Goal: Obtain resource: Download file/media

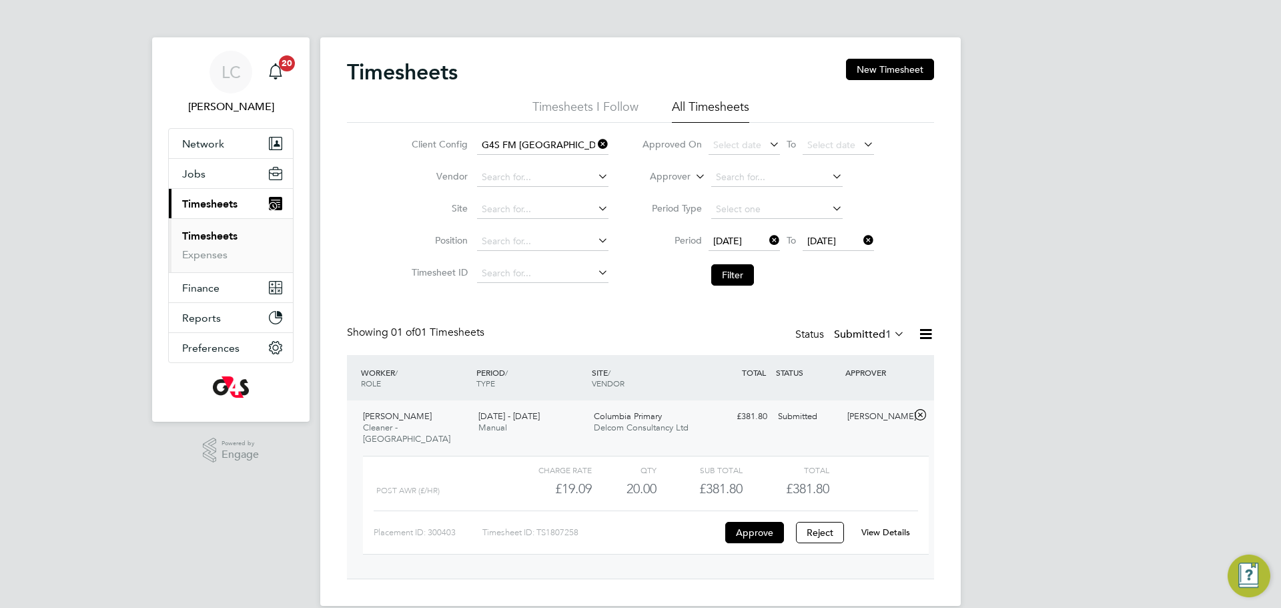
scroll to position [23, 130]
click at [740, 290] on li "Filter" at bounding box center [758, 275] width 266 height 35
click at [735, 272] on button "Filter" at bounding box center [732, 274] width 43 height 21
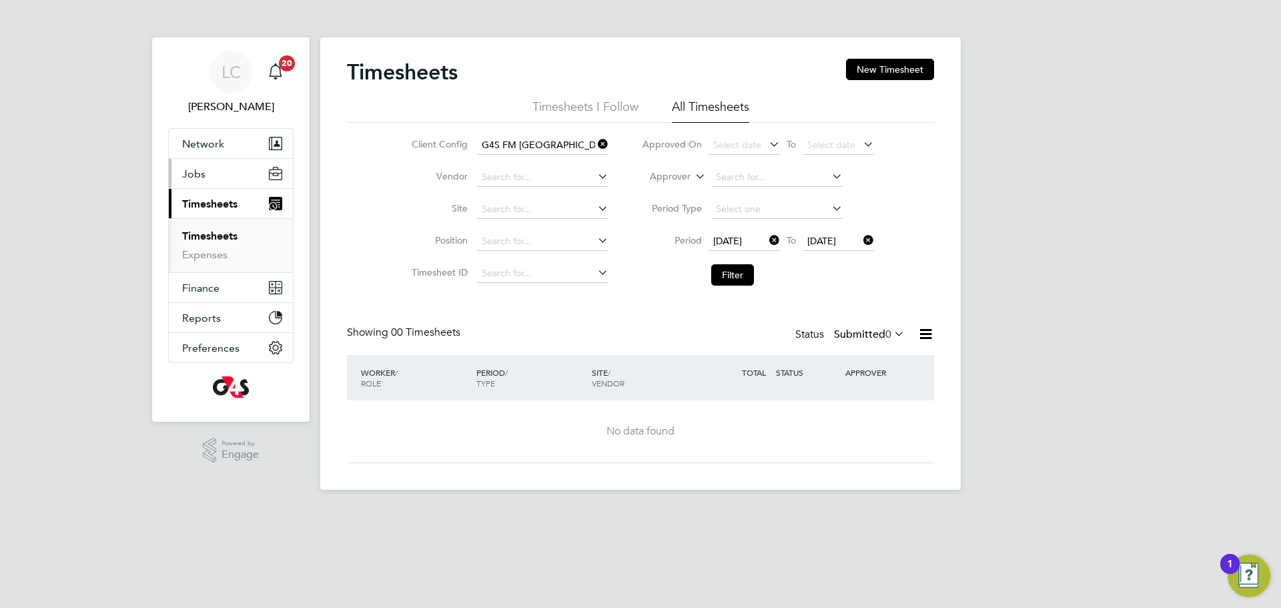
click at [238, 186] on button "Jobs" at bounding box center [231, 173] width 124 height 29
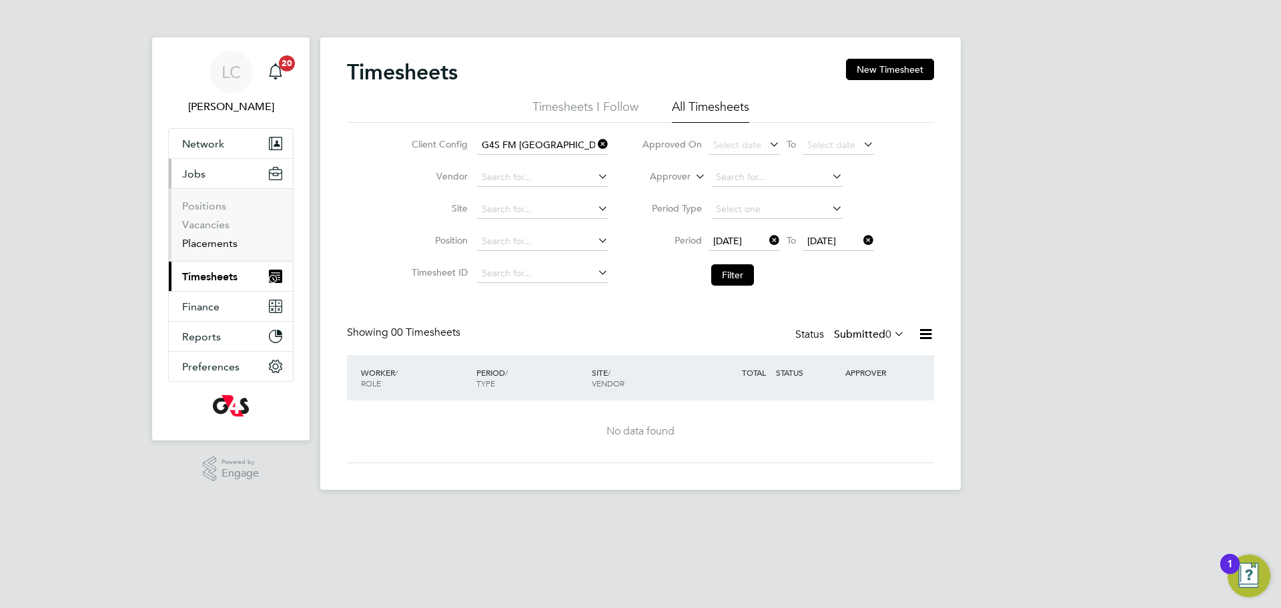
click at [230, 247] on link "Placements" at bounding box center [209, 243] width 55 height 13
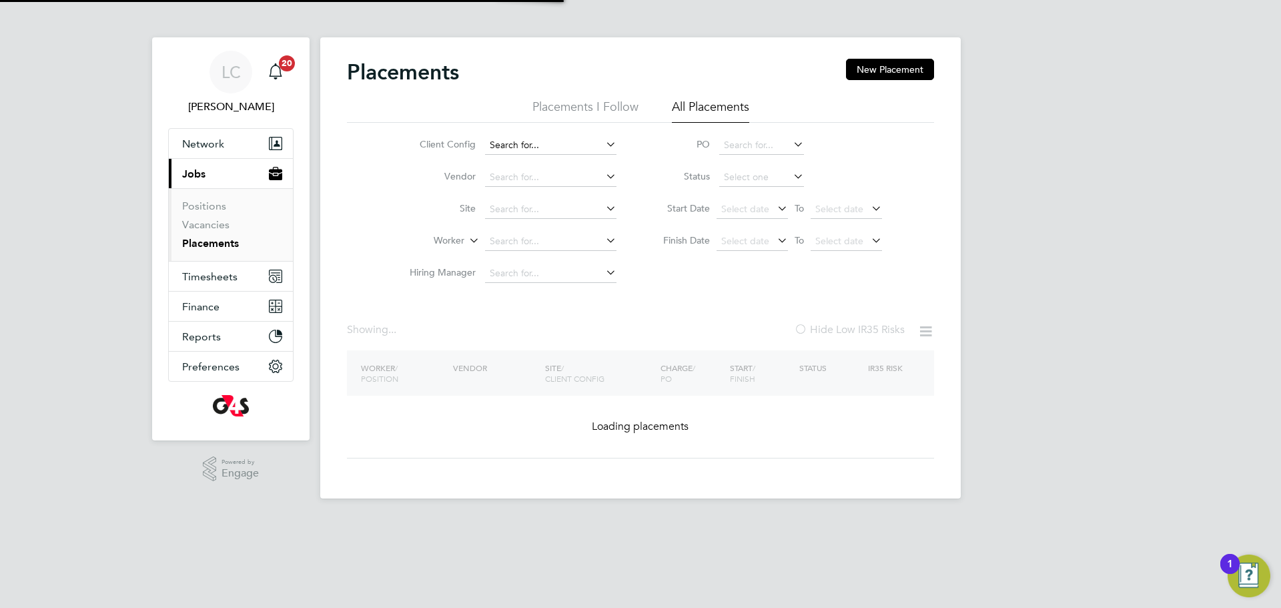
click at [549, 143] on input at bounding box center [550, 145] width 131 height 19
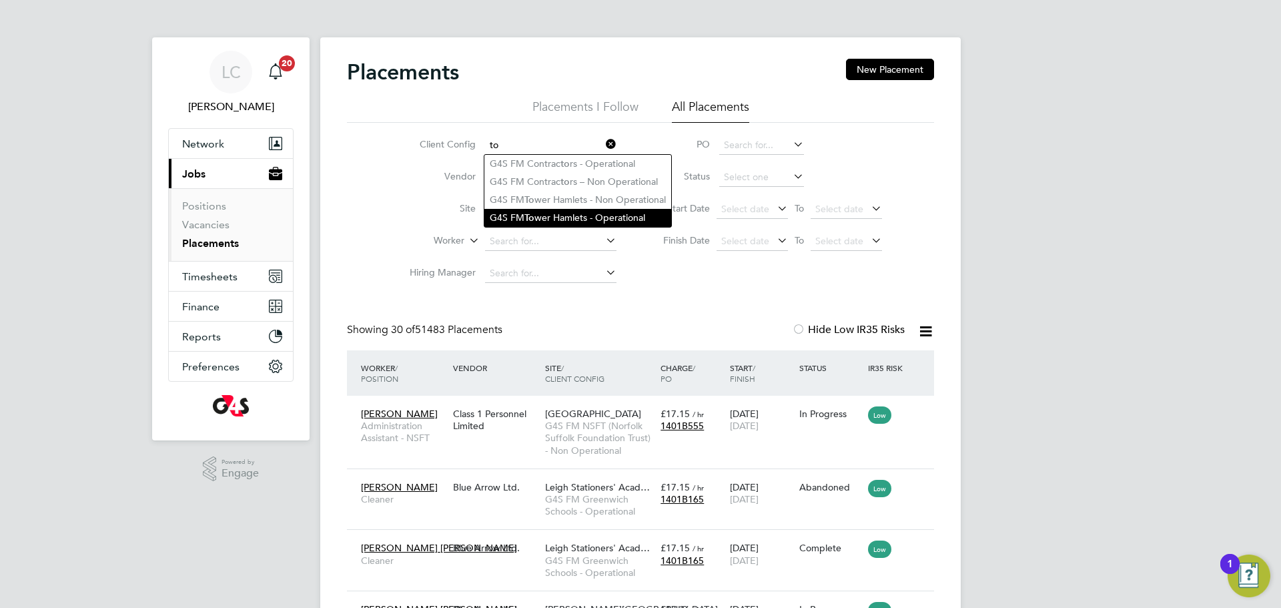
drag, startPoint x: 582, startPoint y: 211, endPoint x: 589, endPoint y: 220, distance: 10.9
click at [583, 213] on li "G4S FM To wer Hamlets - Operational" at bounding box center [578, 218] width 187 height 18
type input "G4S FM [GEOGRAPHIC_DATA] - Operational"
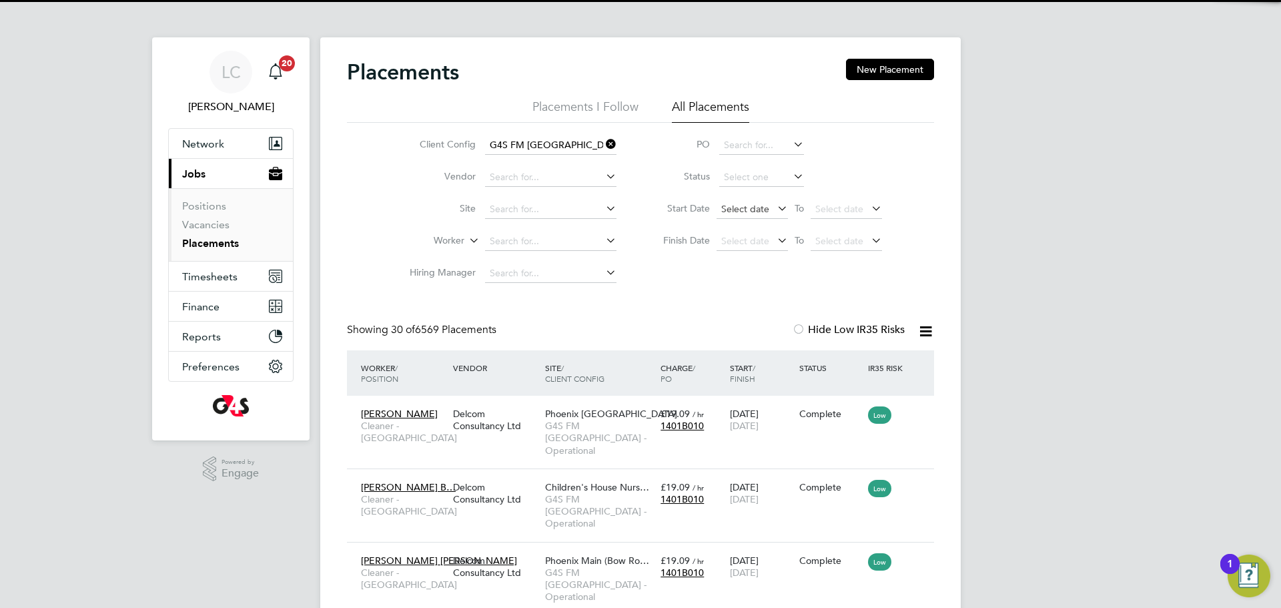
click at [749, 211] on span "Select date" at bounding box center [745, 209] width 48 height 12
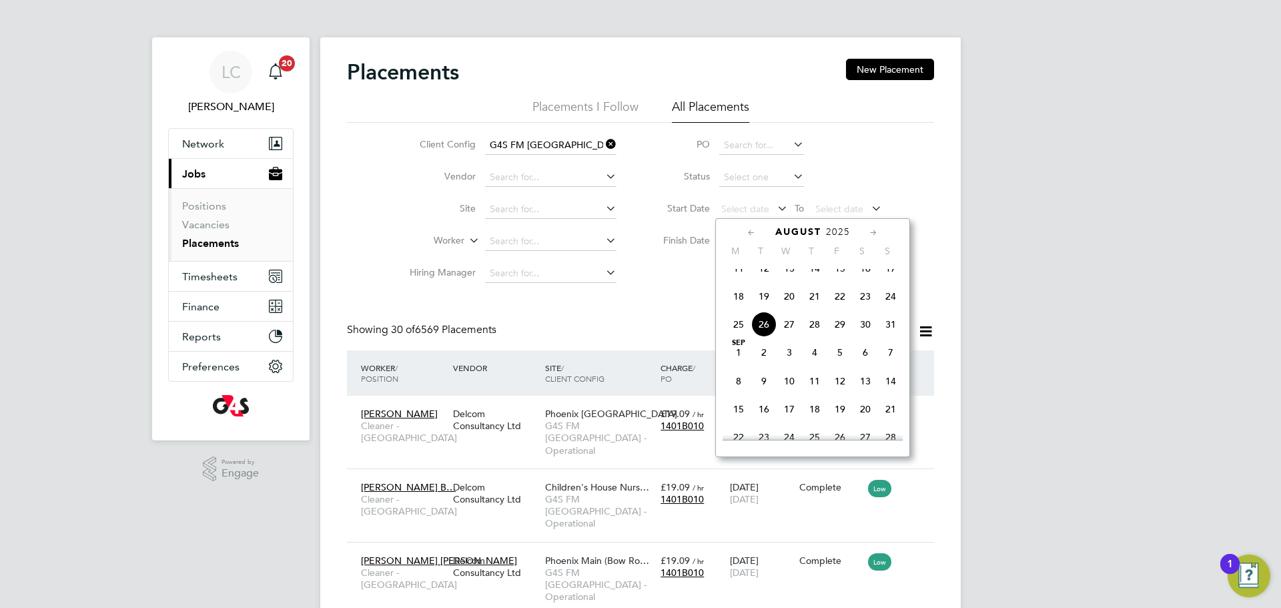
click at [737, 281] on span "11" at bounding box center [738, 268] width 25 height 25
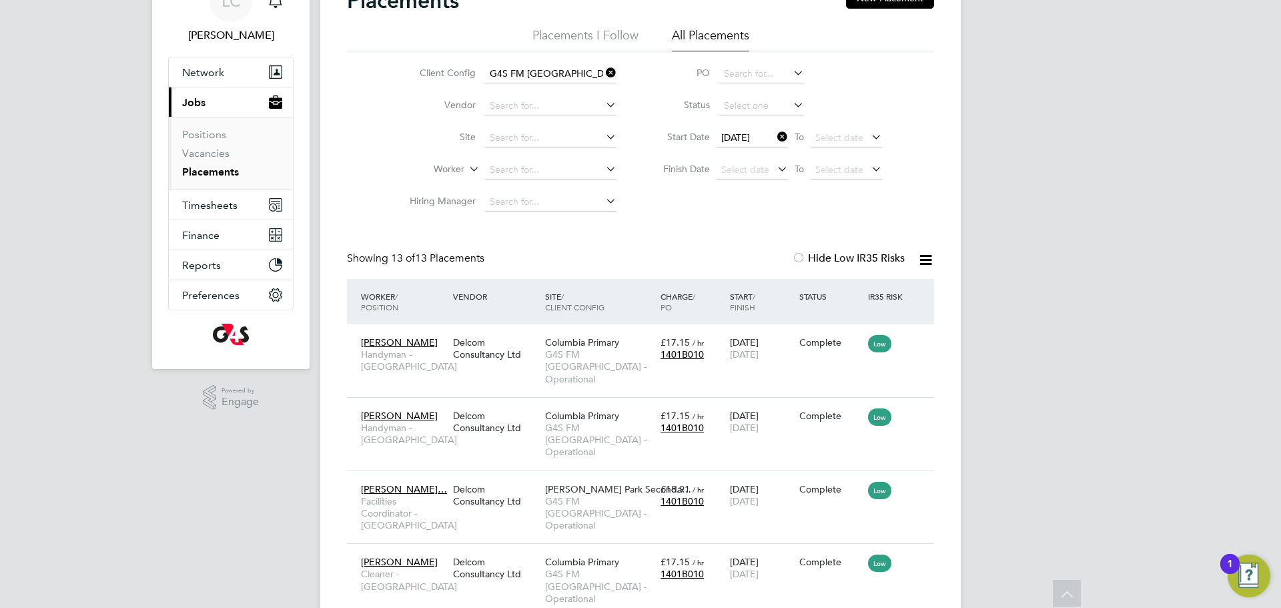
click at [928, 257] on icon at bounding box center [926, 260] width 17 height 17
click at [866, 298] on li "Download Placements Report" at bounding box center [861, 291] width 142 height 19
drag, startPoint x: 780, startPoint y: 133, endPoint x: 775, endPoint y: 162, distance: 29.1
click at [775, 135] on icon at bounding box center [775, 136] width 0 height 19
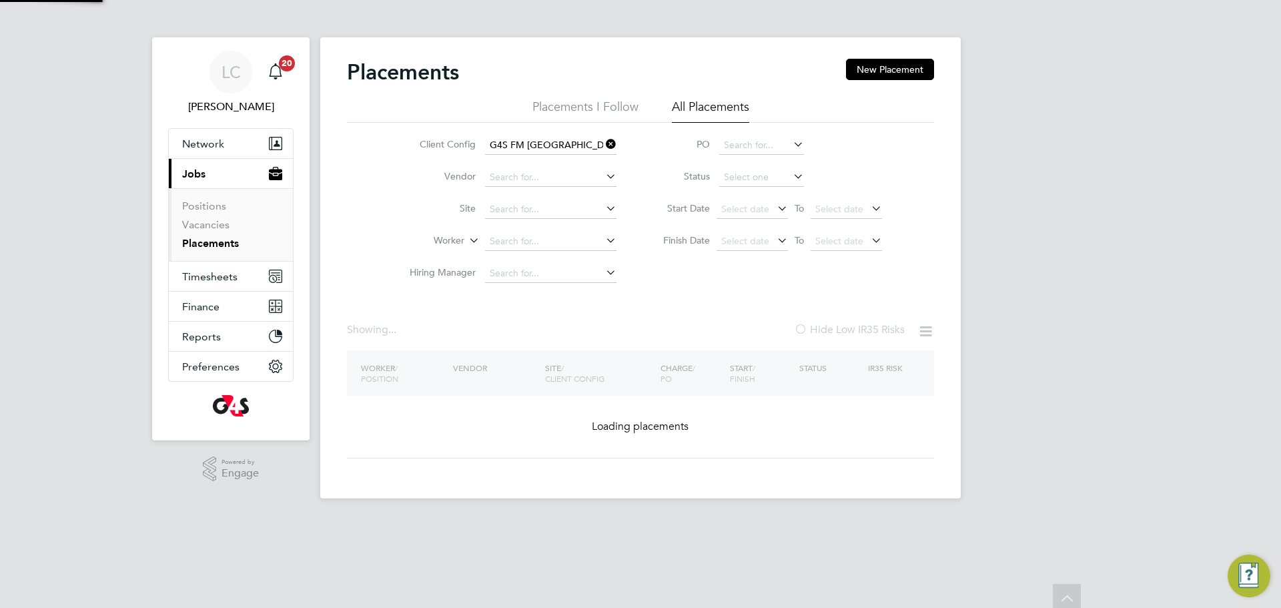
click at [776, 174] on input at bounding box center [761, 177] width 85 height 19
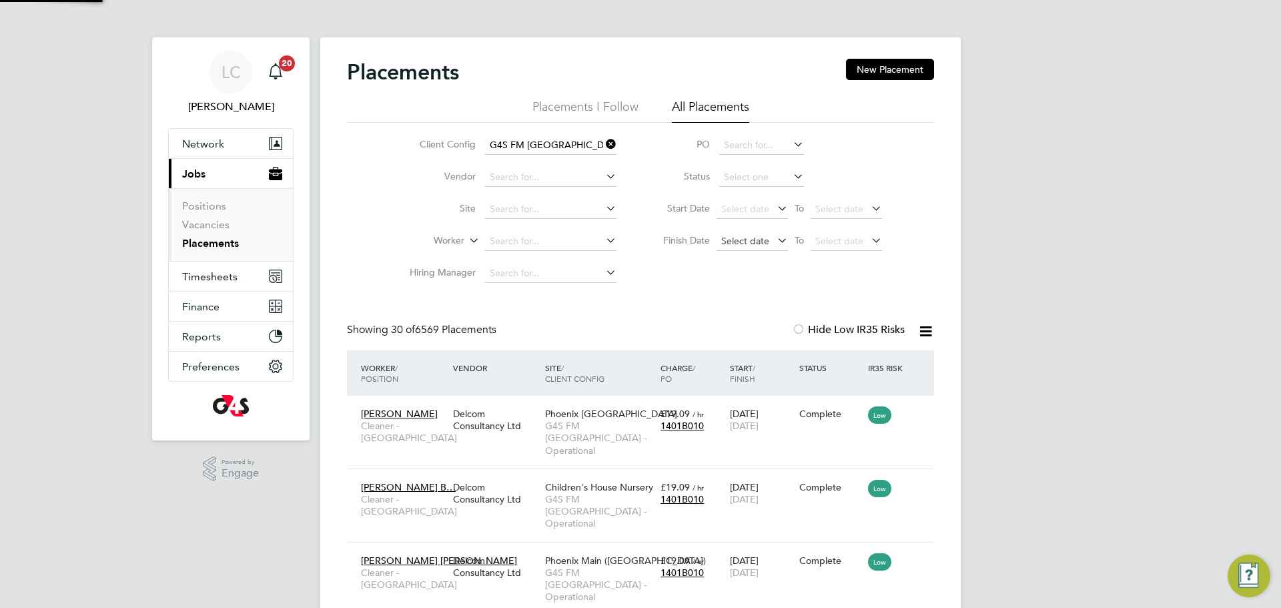
click at [767, 248] on span "Select date" at bounding box center [752, 242] width 71 height 18
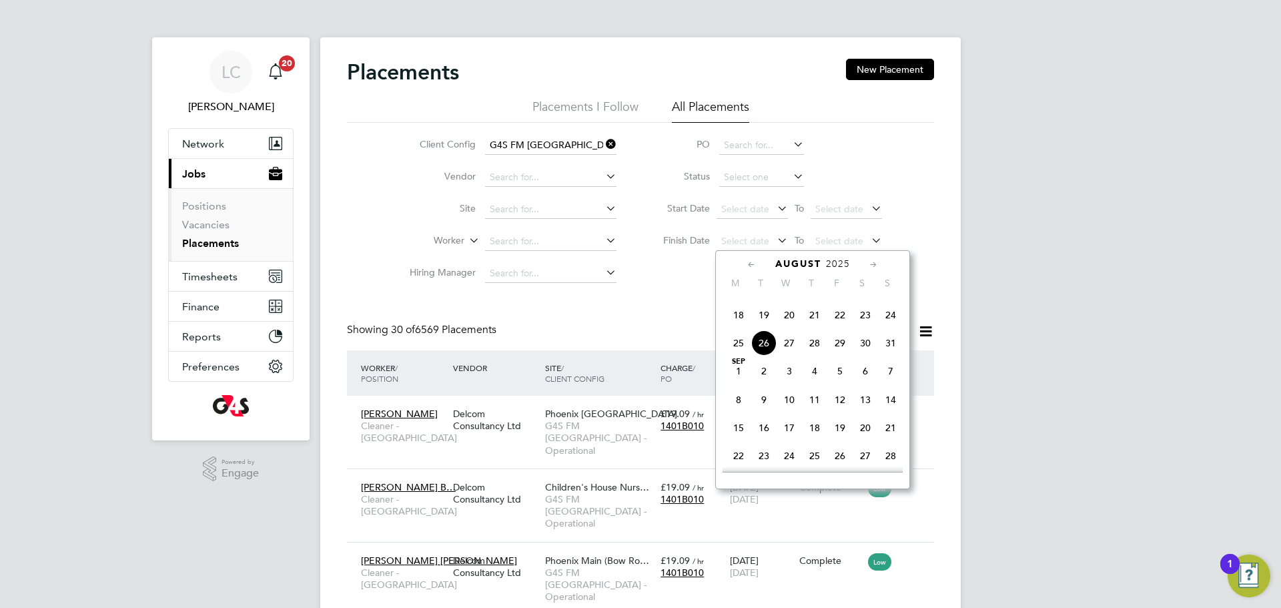
click at [767, 356] on span "26" at bounding box center [764, 342] width 25 height 25
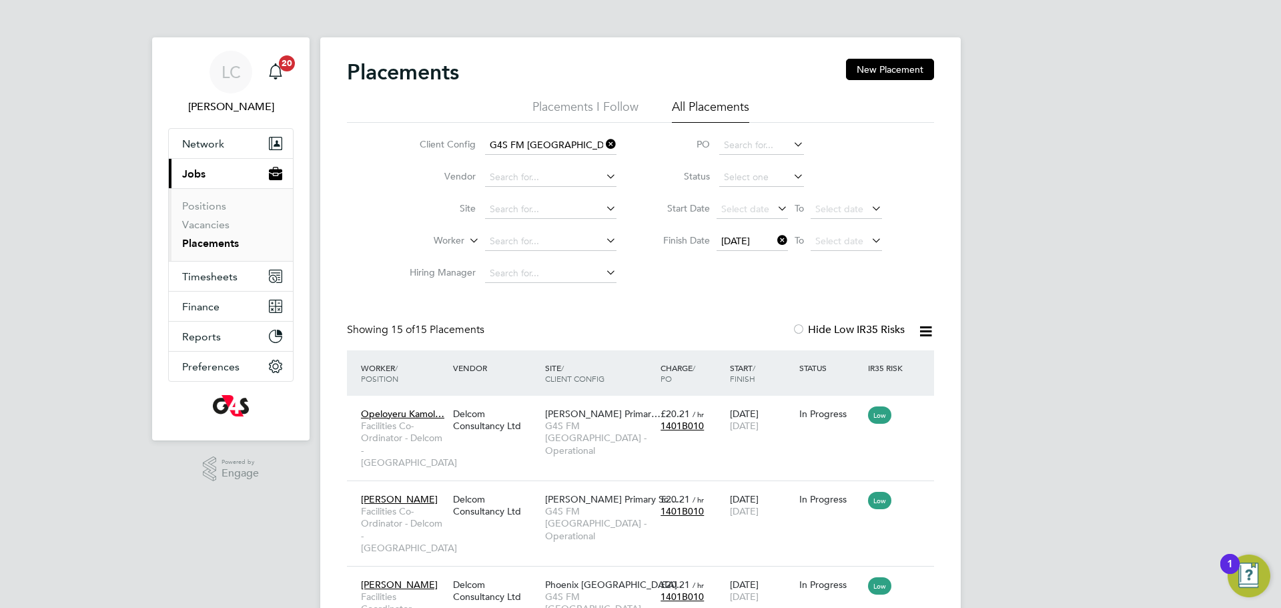
click at [926, 335] on icon at bounding box center [926, 331] width 17 height 17
drag, startPoint x: 858, startPoint y: 368, endPoint x: 562, endPoint y: 261, distance: 314.4
click at [855, 368] on li "Download Placements Report" at bounding box center [861, 363] width 142 height 19
